Goal: Find contact information: Find contact information

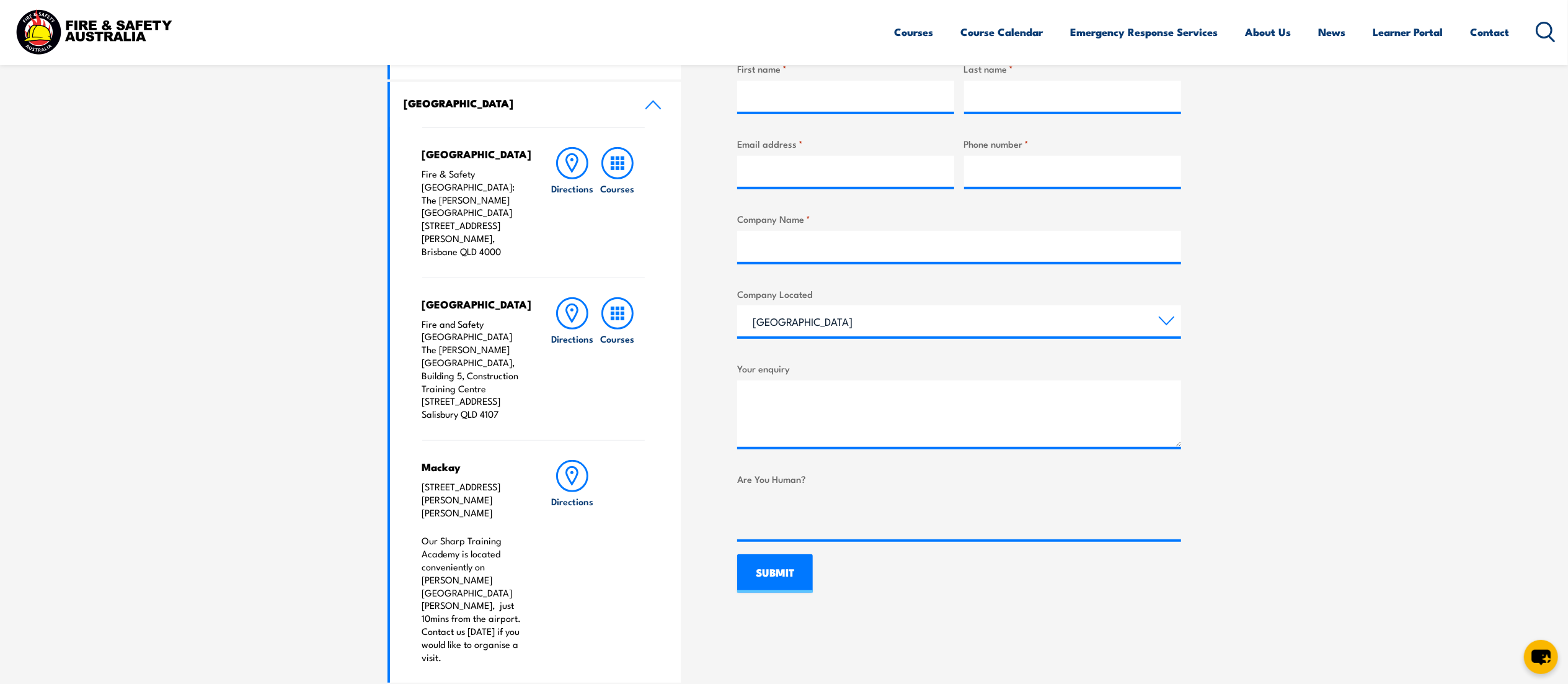
scroll to position [510, 0]
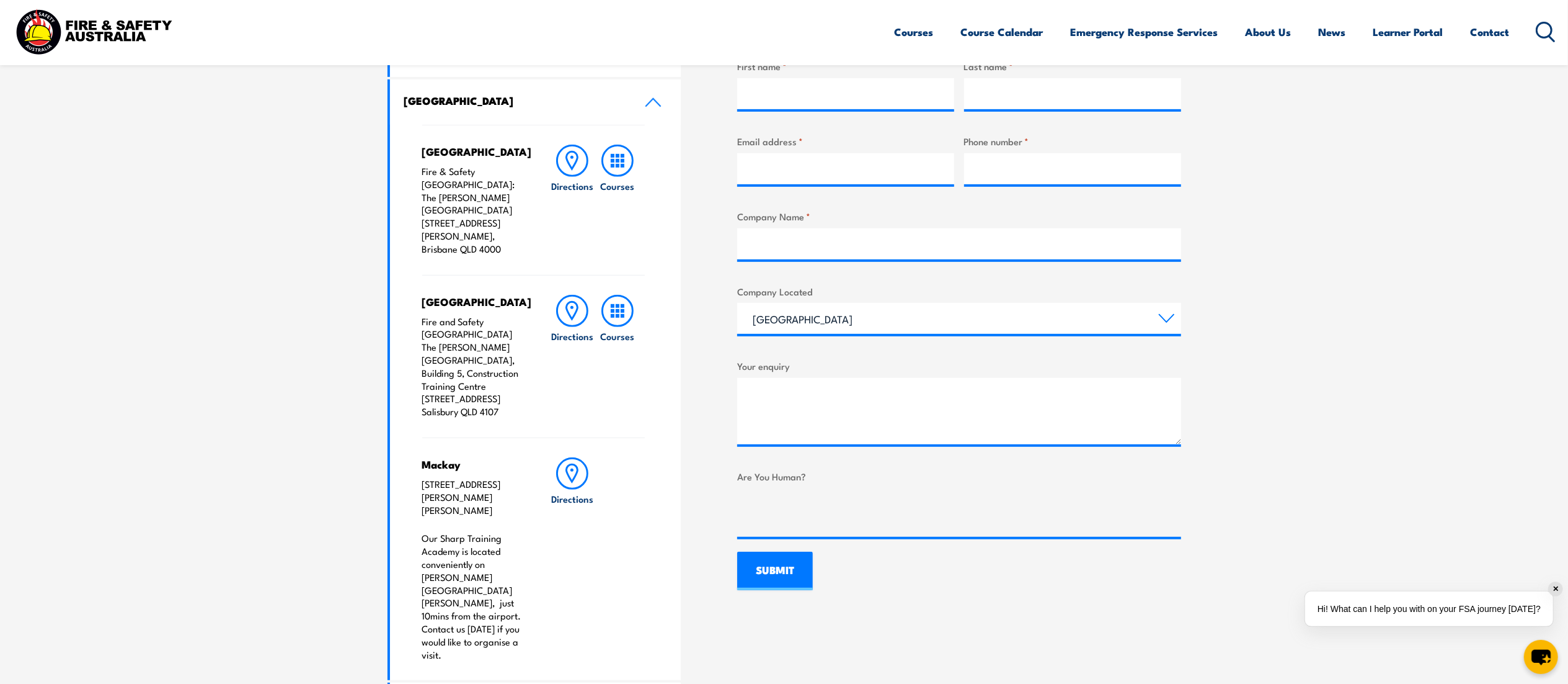
drag, startPoint x: 423, startPoint y: 299, endPoint x: 506, endPoint y: 386, distance: 120.2
click at [506, 386] on p "Fire and Safety [GEOGRAPHIC_DATA] The [PERSON_NAME][GEOGRAPHIC_DATA], Building …" at bounding box center [475, 366] width 104 height 103
copy p "Fire and Safety [GEOGRAPHIC_DATA] The [PERSON_NAME][GEOGRAPHIC_DATA], Building …"
